Goal: Book appointment/travel/reservation

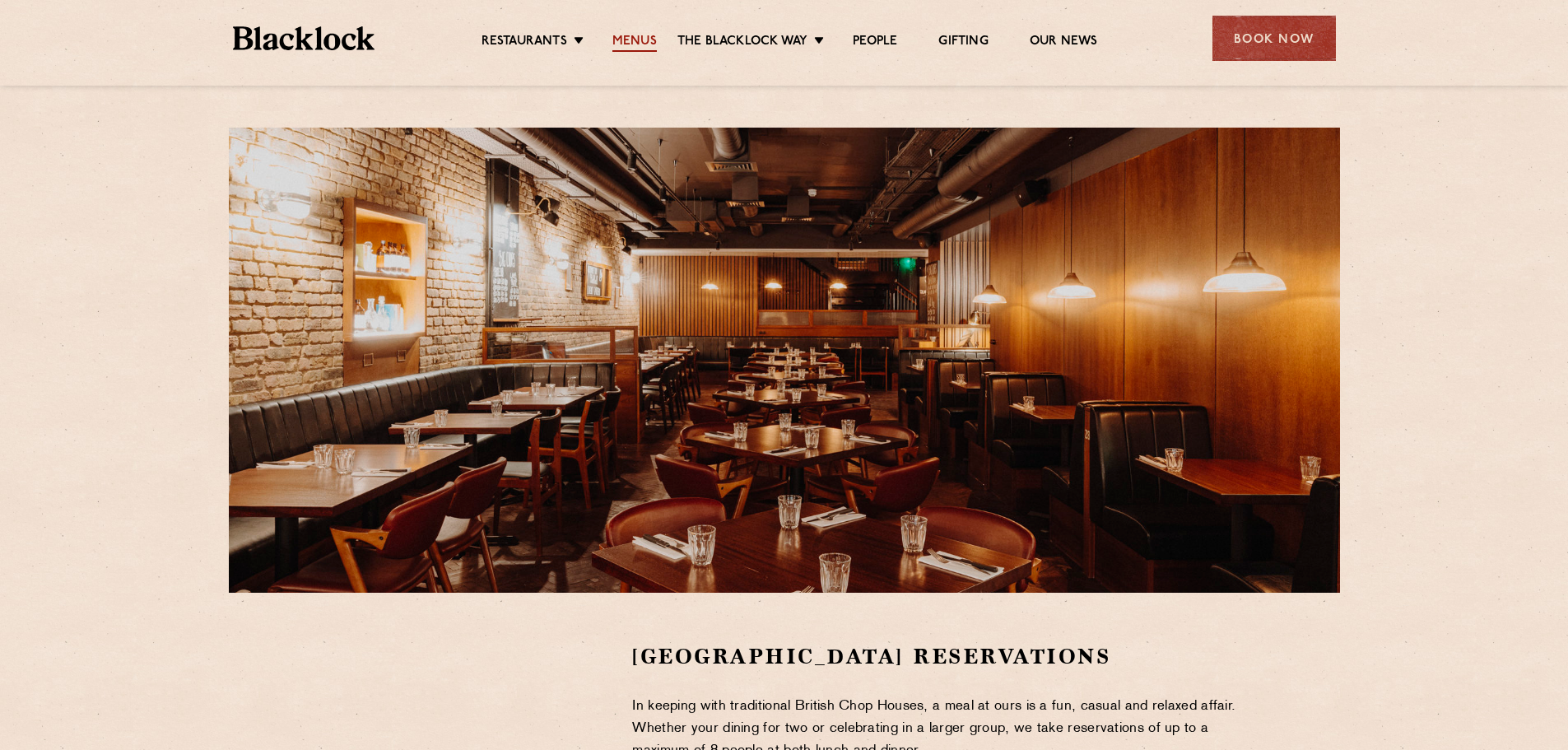
click at [642, 42] on link "Menus" at bounding box center [634, 43] width 45 height 18
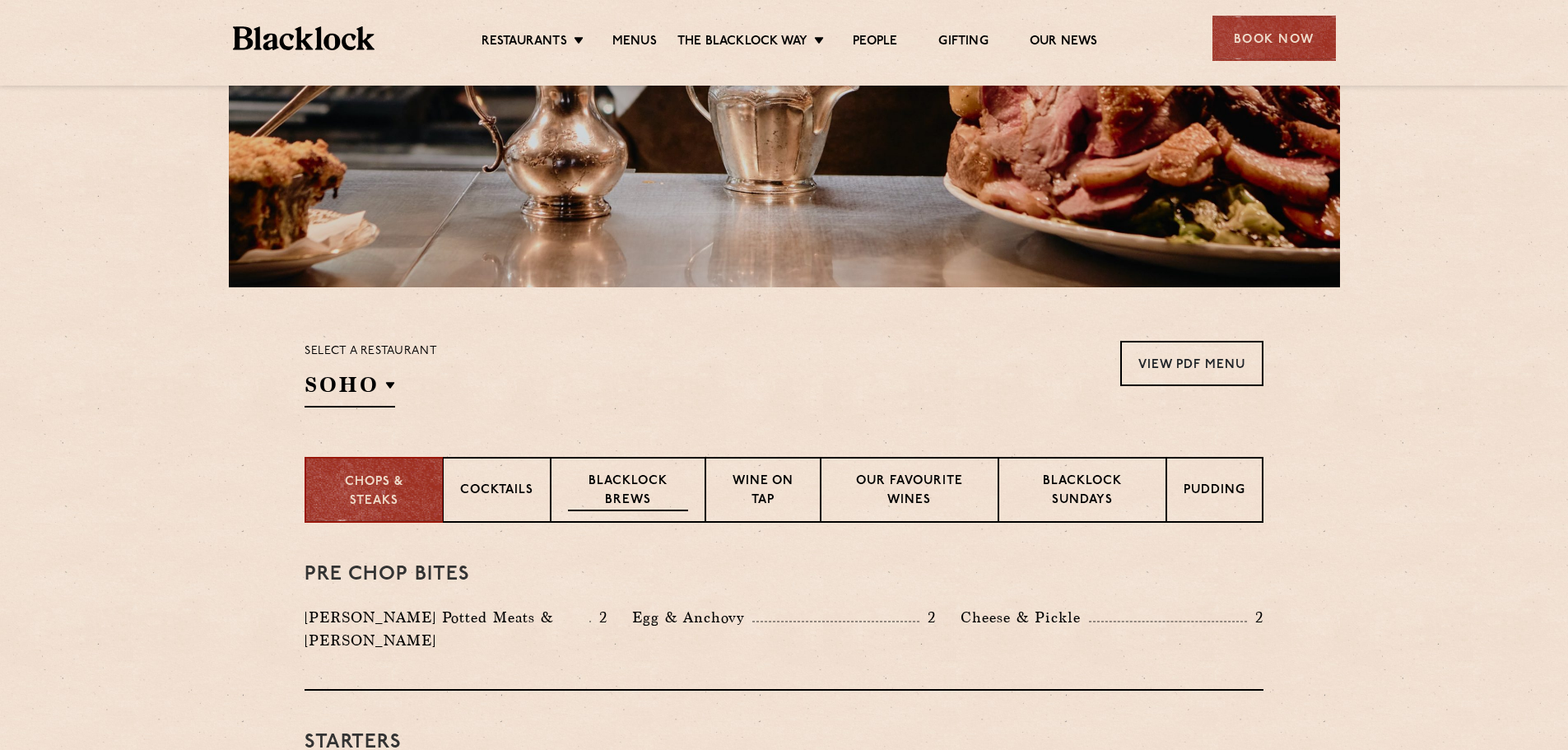
scroll to position [412, 0]
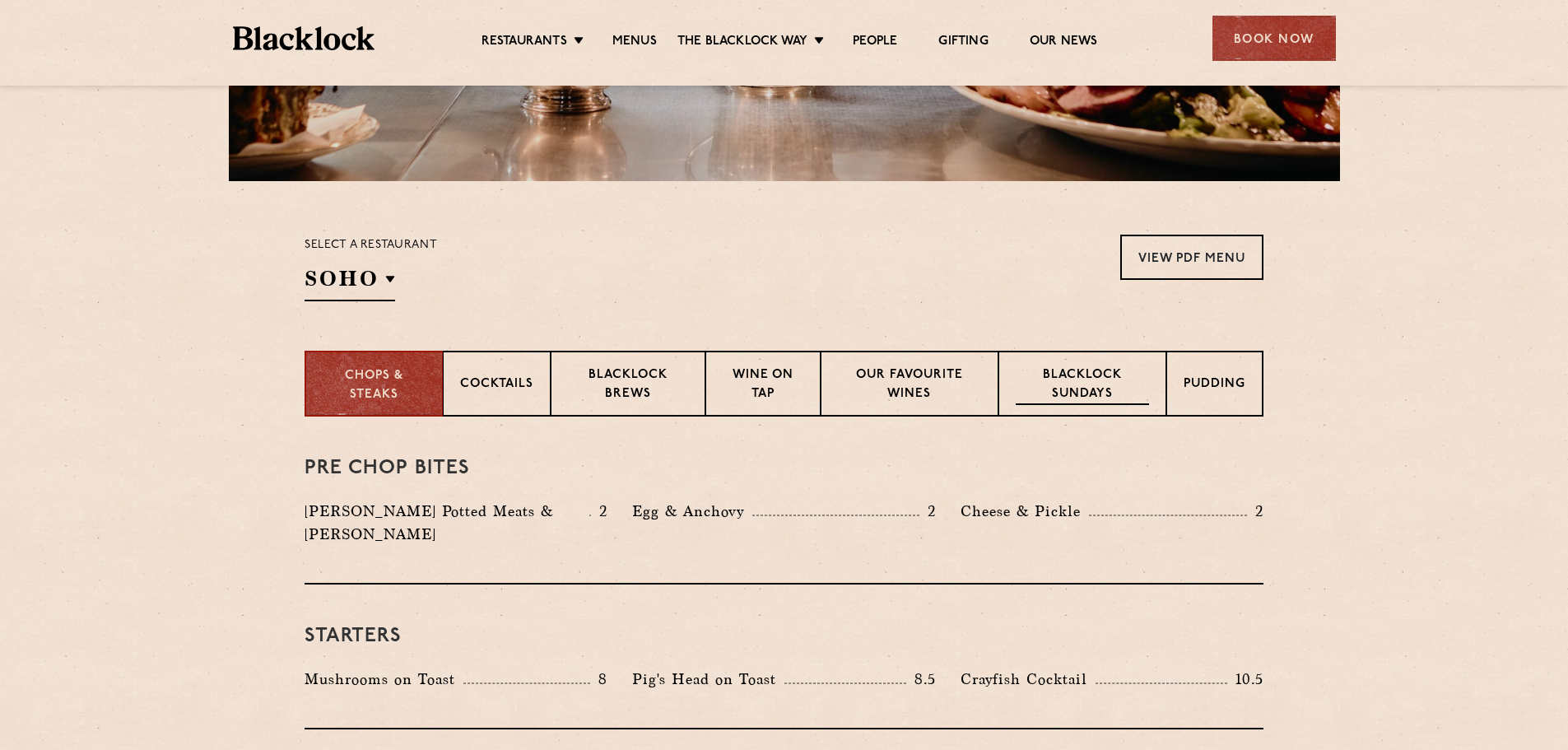
click at [1080, 383] on p "Blacklock Sundays" at bounding box center [1082, 385] width 134 height 38
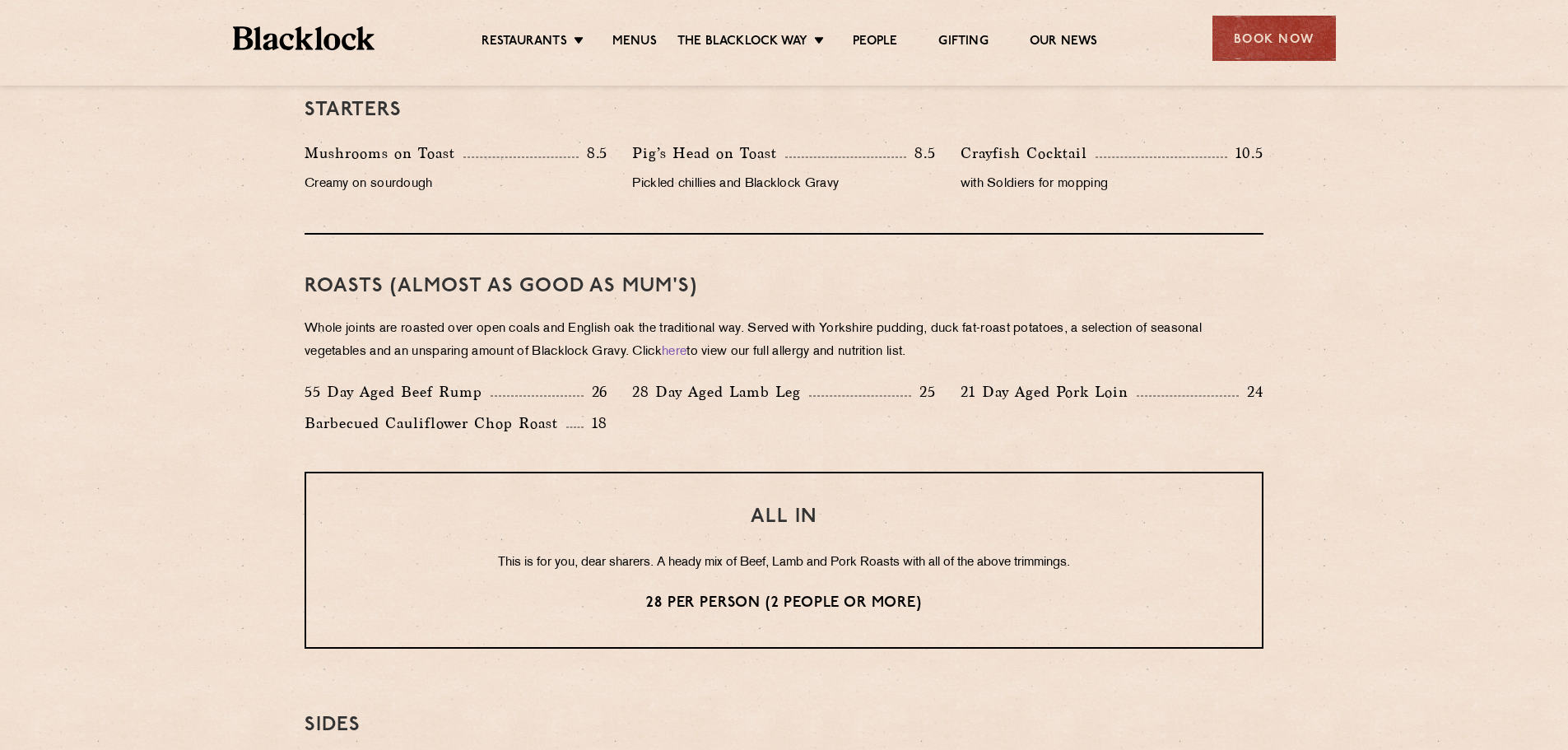
scroll to position [1069, 0]
